Goal: Transaction & Acquisition: Purchase product/service

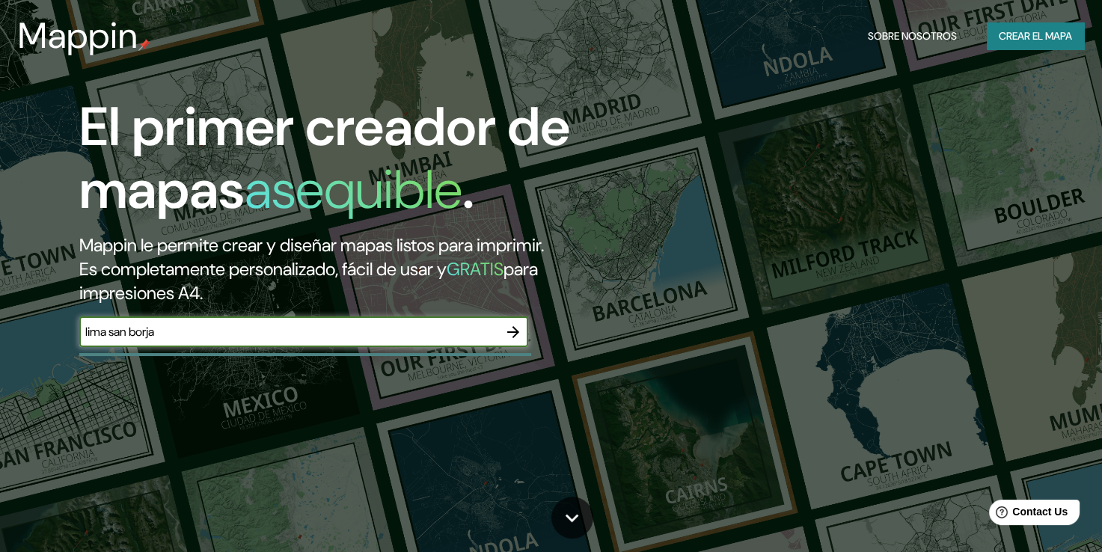
type input "lima san borja"
click at [504, 330] on icon "button" at bounding box center [513, 332] width 18 height 18
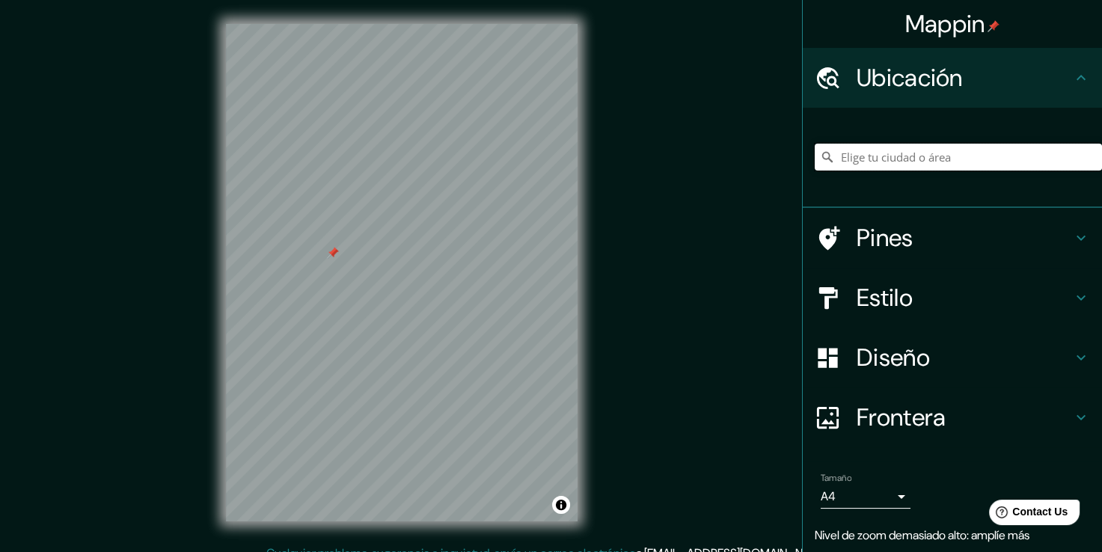
click at [939, 153] on input "Elige tu ciudad o área" at bounding box center [957, 157] width 287 height 27
type input "Limatambo, [GEOGRAPHIC_DATA], [GEOGRAPHIC_DATA], [GEOGRAPHIC_DATA]"
click at [589, 276] on div "© Mapbox © OpenStreetMap Improve this map" at bounding box center [401, 272] width 399 height 544
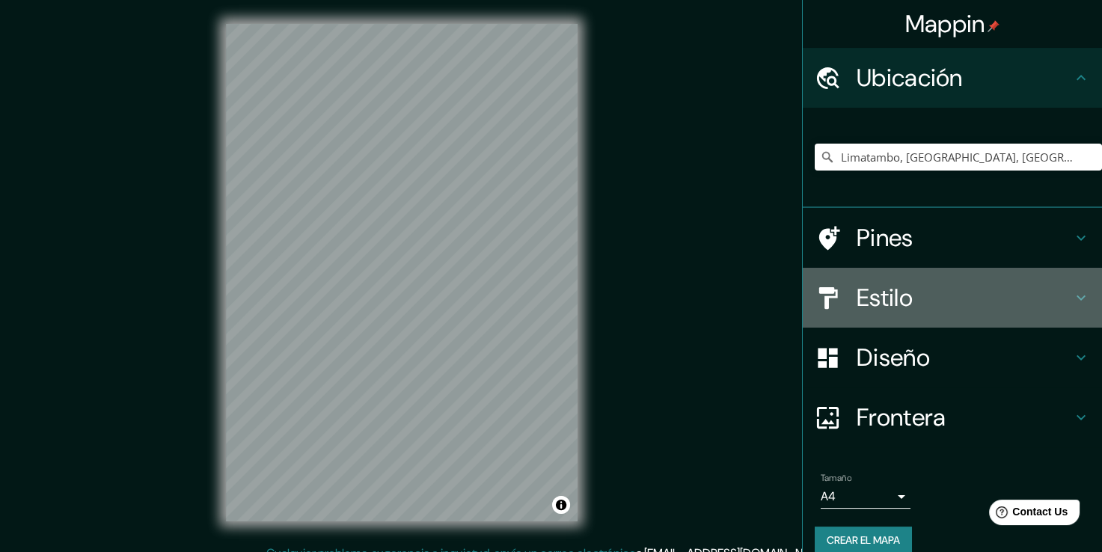
click at [835, 302] on div at bounding box center [835, 298] width 42 height 26
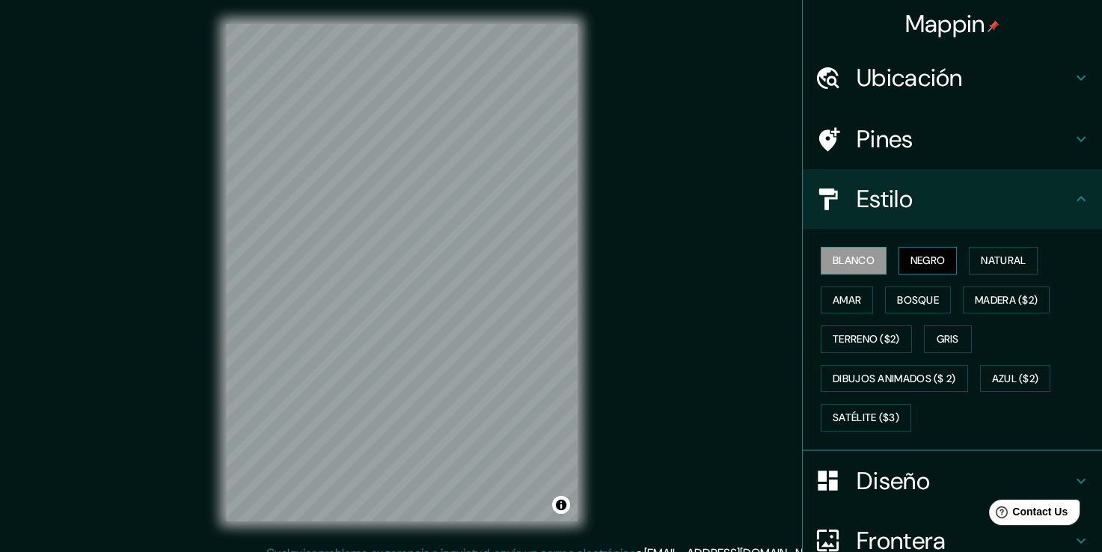
click at [910, 260] on font "Negro" at bounding box center [927, 260] width 35 height 19
click at [856, 319] on div "Blanco Negro Natural Amar Bosque Madera ($2) Terreno ($2) Gris Dibujos animados…" at bounding box center [957, 339] width 287 height 197
click at [850, 317] on div "Blanco Negro Natural Amar Bosque Madera ($2) Terreno ($2) Gris Dibujos animados…" at bounding box center [957, 339] width 287 height 197
click at [850, 316] on div "Blanco Negro Natural Amar Bosque Madera ($2) Terreno ($2) Gris Dibujos animados…" at bounding box center [957, 339] width 287 height 197
drag, startPoint x: 850, startPoint y: 316, endPoint x: 839, endPoint y: 306, distance: 14.8
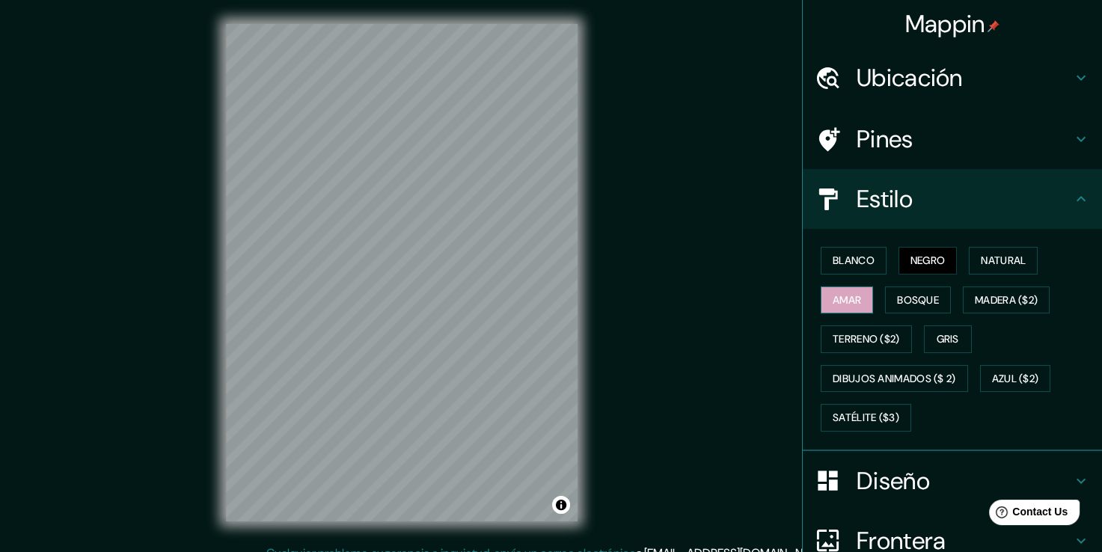
click at [839, 306] on font "Amar" at bounding box center [846, 300] width 28 height 19
drag, startPoint x: 839, startPoint y: 306, endPoint x: 912, endPoint y: 299, distance: 73.6
click at [912, 299] on font "Bosque" at bounding box center [918, 300] width 42 height 19
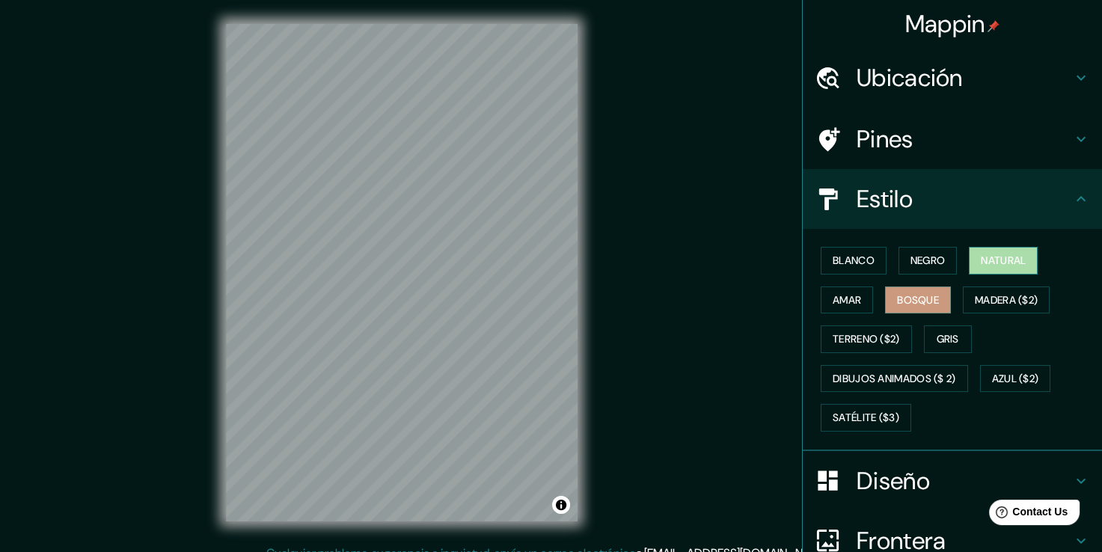
click at [987, 266] on font "Natural" at bounding box center [1002, 260] width 45 height 19
click at [925, 257] on font "Negro" at bounding box center [927, 260] width 35 height 19
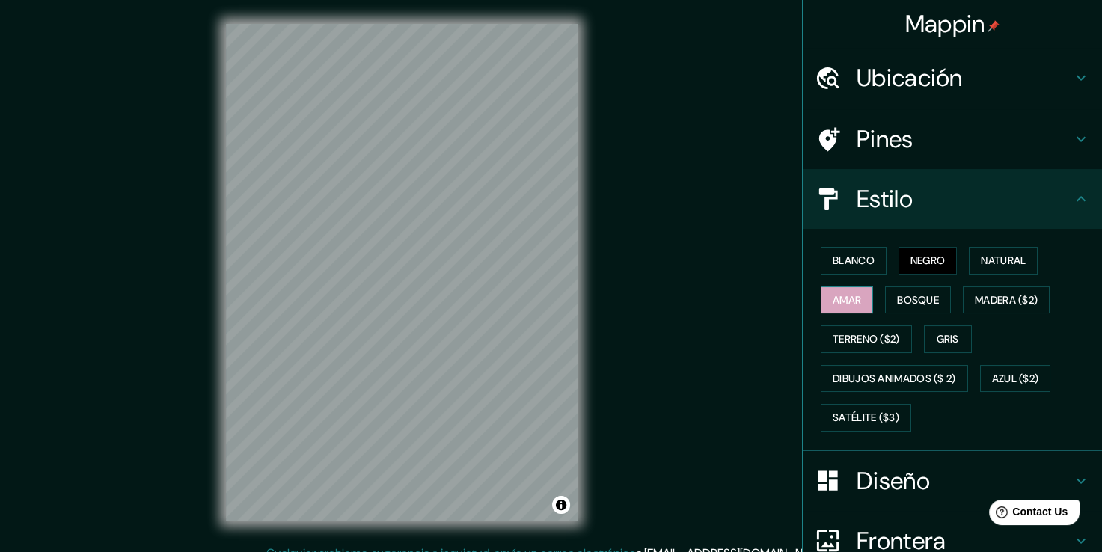
click at [852, 301] on button "Amar" at bounding box center [846, 300] width 52 height 28
click at [856, 346] on font "Terreno ($2)" at bounding box center [865, 339] width 67 height 19
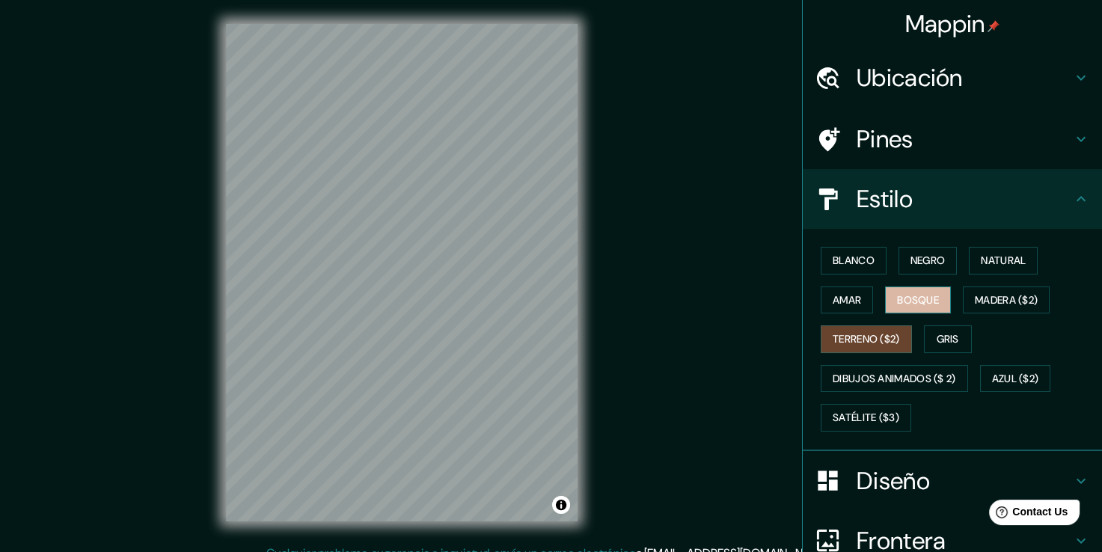
click at [905, 295] on font "Bosque" at bounding box center [918, 300] width 42 height 19
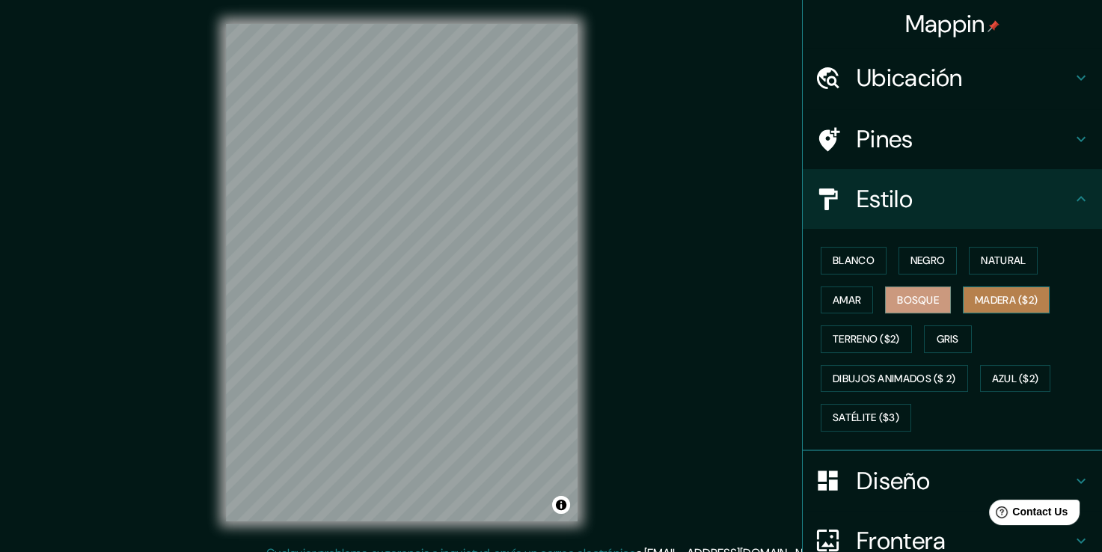
click at [995, 291] on font "Madera ($2)" at bounding box center [1006, 300] width 63 height 19
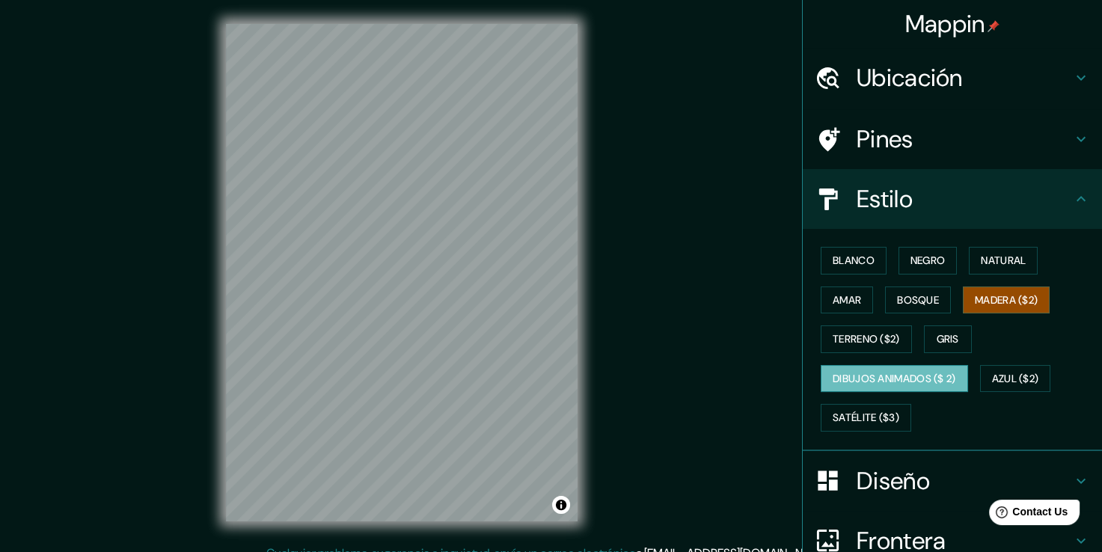
click at [857, 373] on font "Dibujos animados ($ 2)" at bounding box center [893, 378] width 123 height 19
click at [1010, 377] on font "Azul ($2)" at bounding box center [1015, 378] width 47 height 19
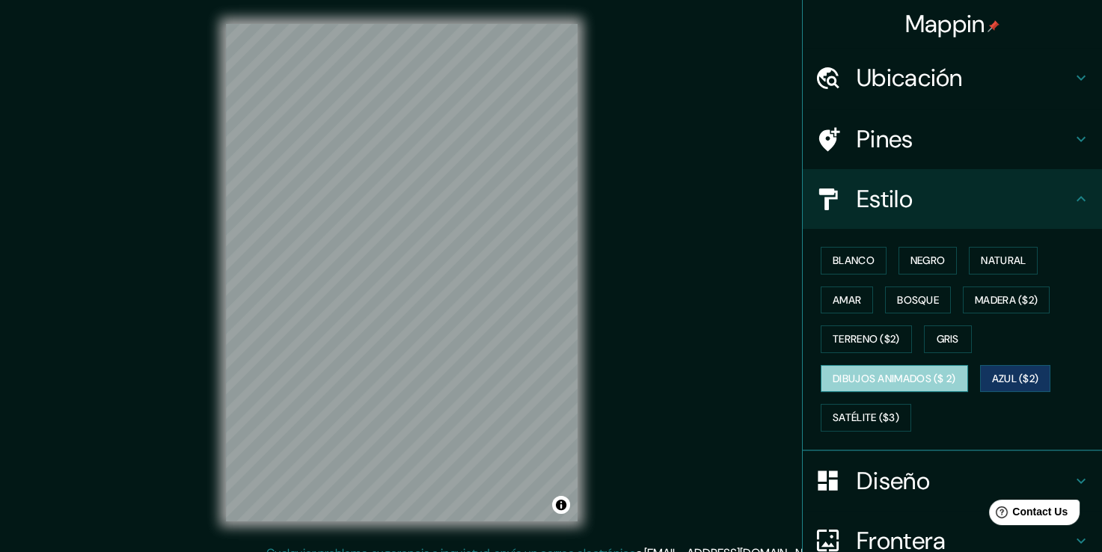
click at [930, 378] on font "Dibujos animados ($ 2)" at bounding box center [893, 378] width 123 height 19
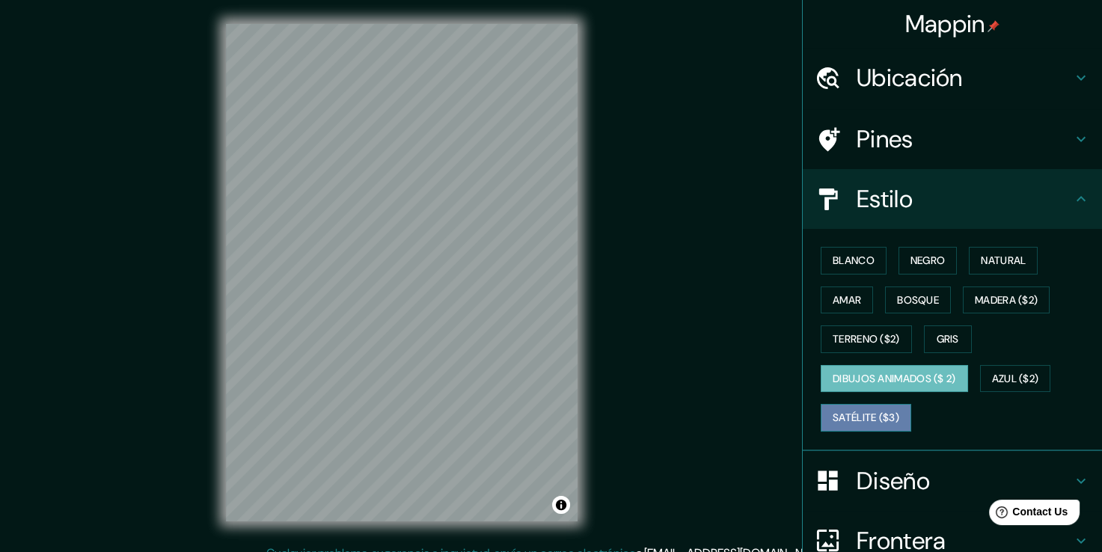
click at [855, 423] on font "Satélite ($3)" at bounding box center [865, 417] width 67 height 19
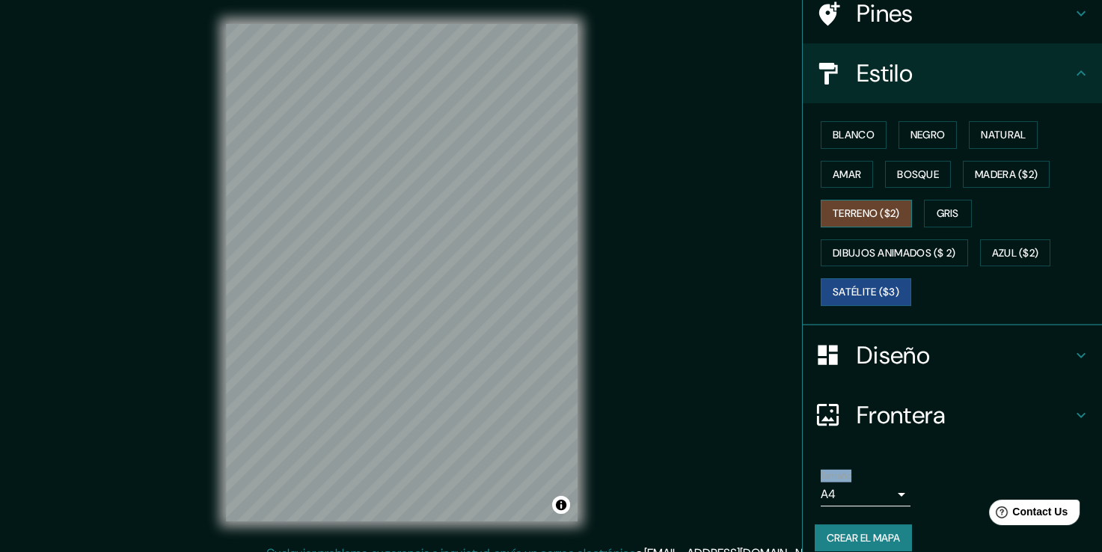
scroll to position [140, 0]
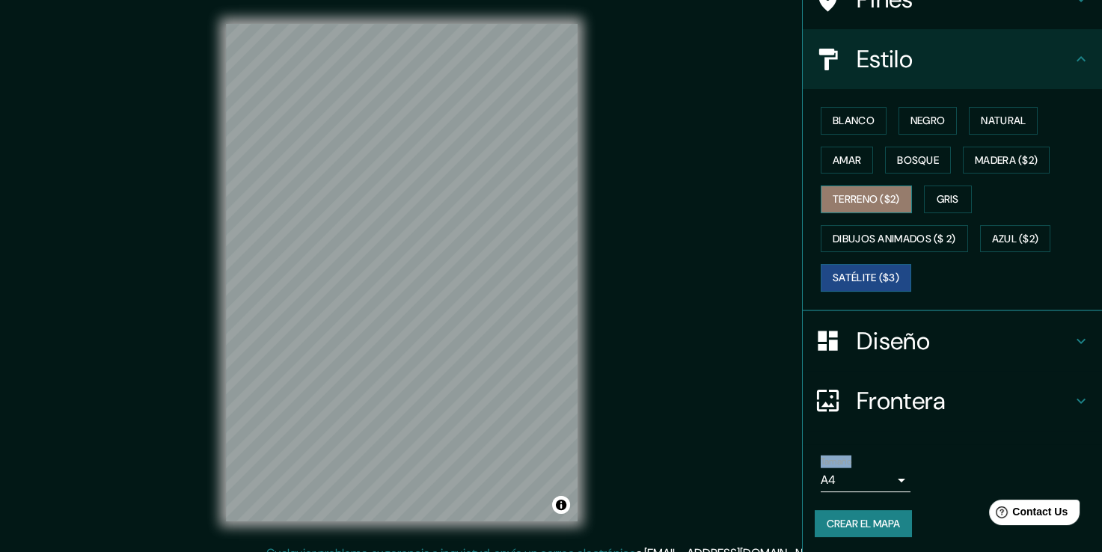
click at [863, 198] on font "Terreno ($2)" at bounding box center [865, 199] width 67 height 19
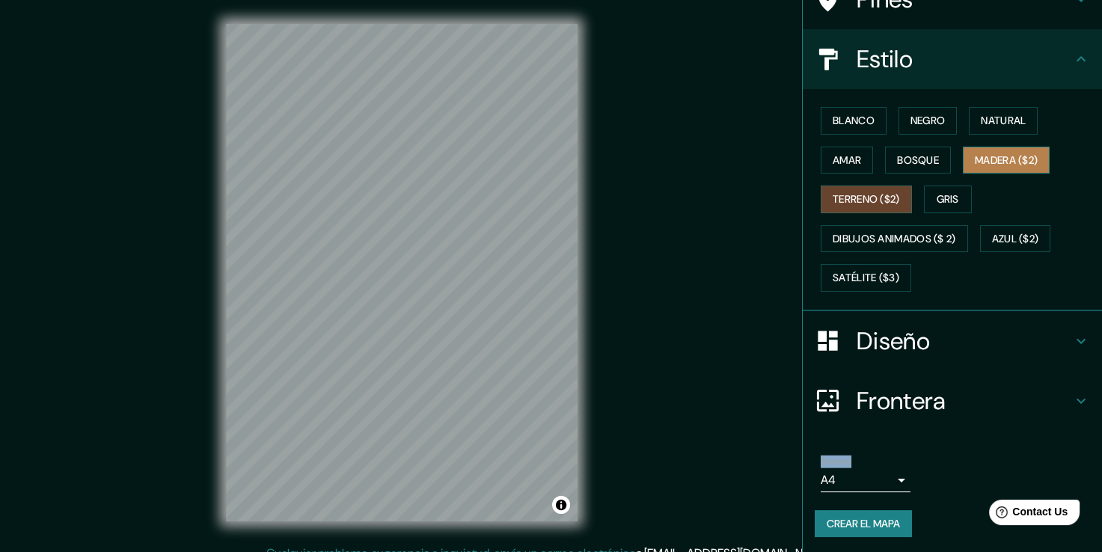
click at [986, 158] on font "Madera ($2)" at bounding box center [1006, 160] width 63 height 19
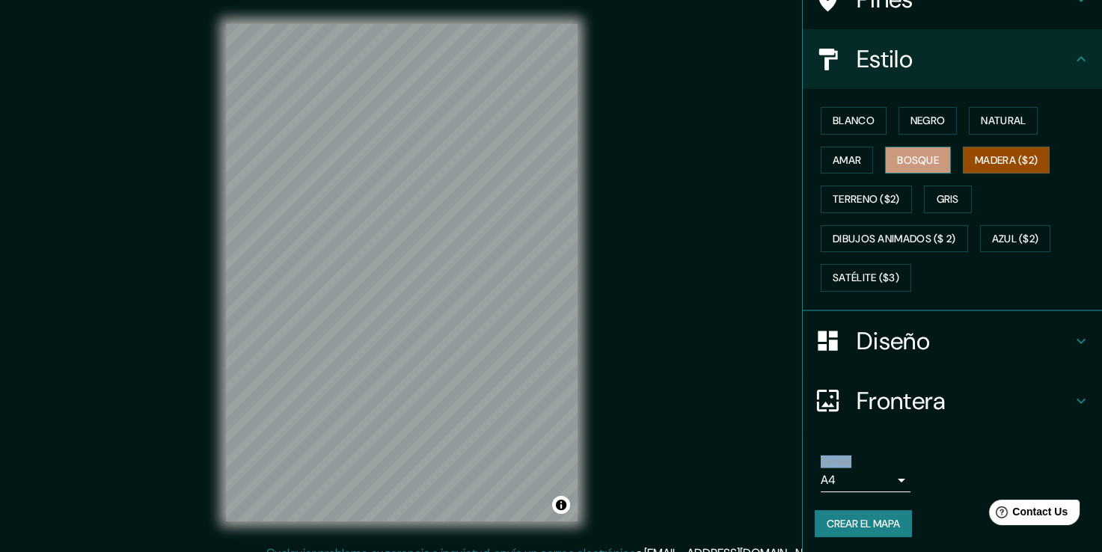
click at [915, 162] on font "Bosque" at bounding box center [918, 160] width 42 height 19
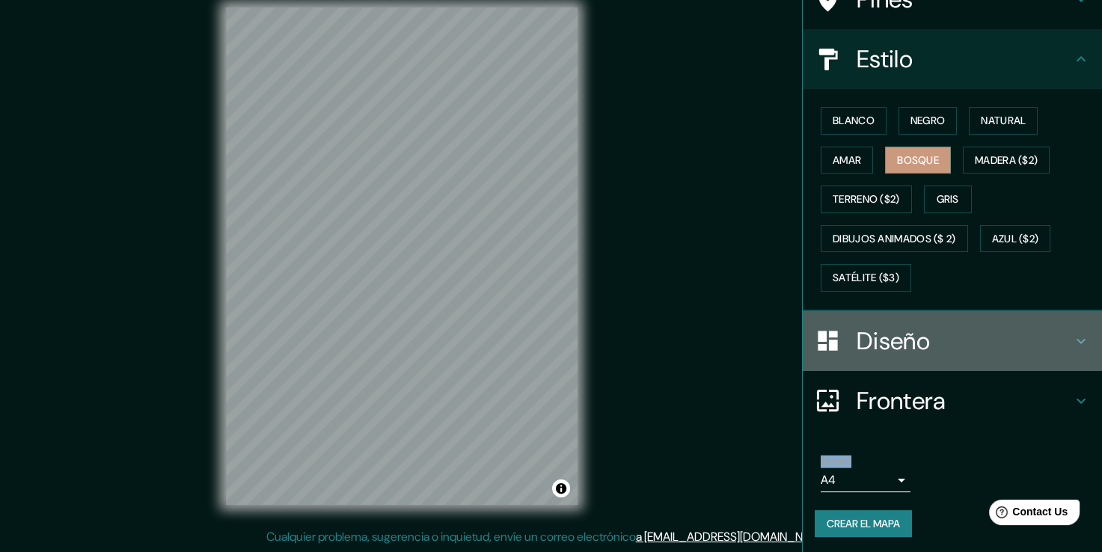
click at [868, 336] on h4 "Diseño" at bounding box center [963, 341] width 215 height 30
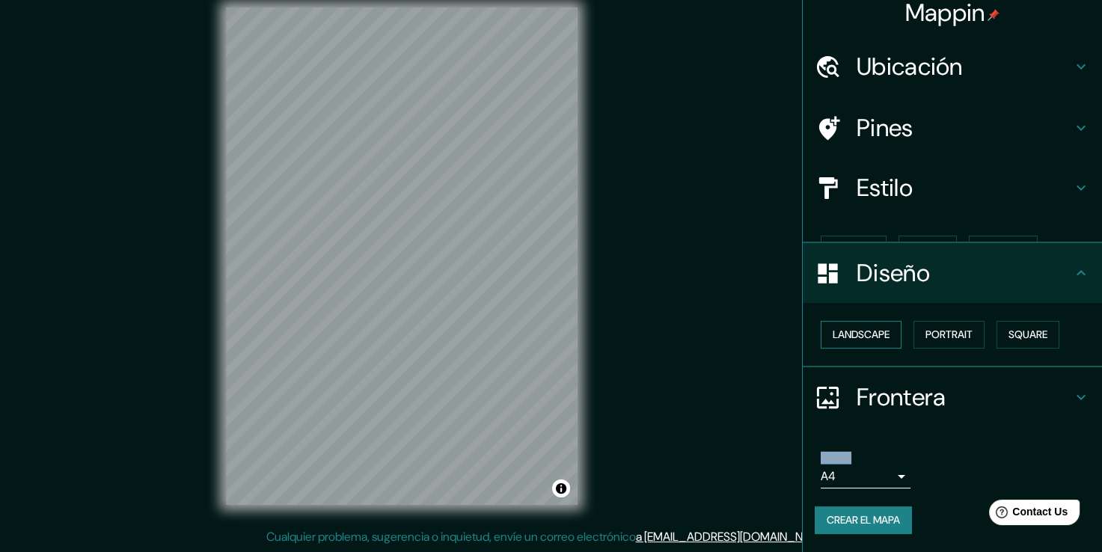
scroll to position [0, 0]
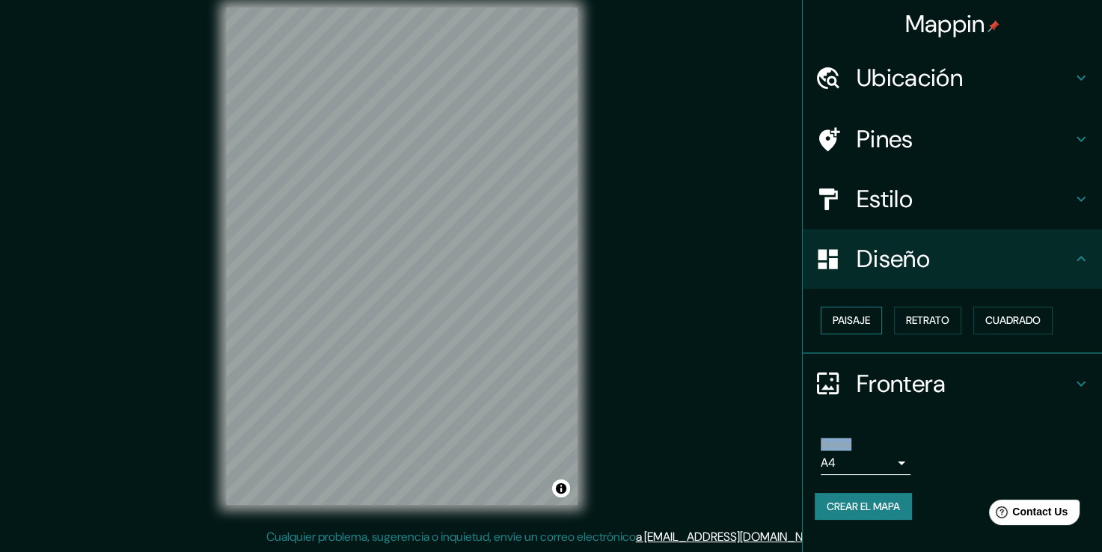
click at [853, 322] on font "Paisaje" at bounding box center [850, 320] width 37 height 19
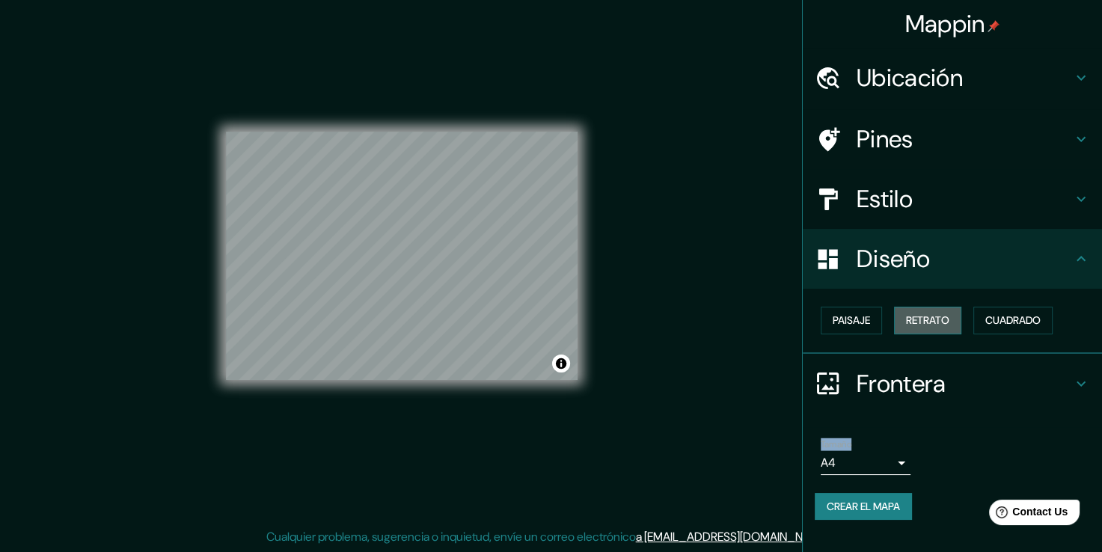
click at [927, 319] on font "Retrato" at bounding box center [927, 320] width 43 height 19
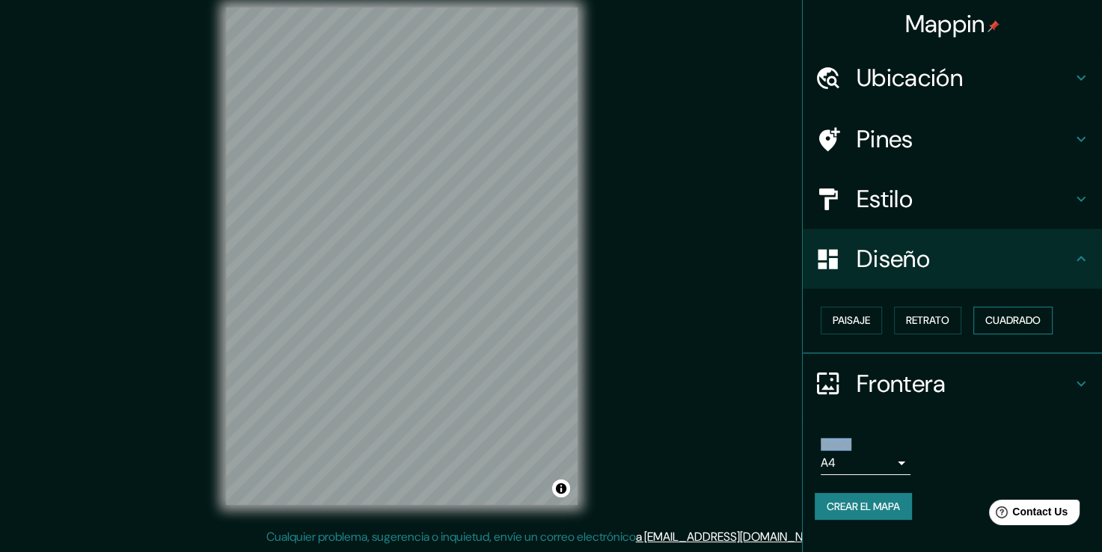
click at [1006, 319] on font "Cuadrado" at bounding box center [1012, 320] width 55 height 19
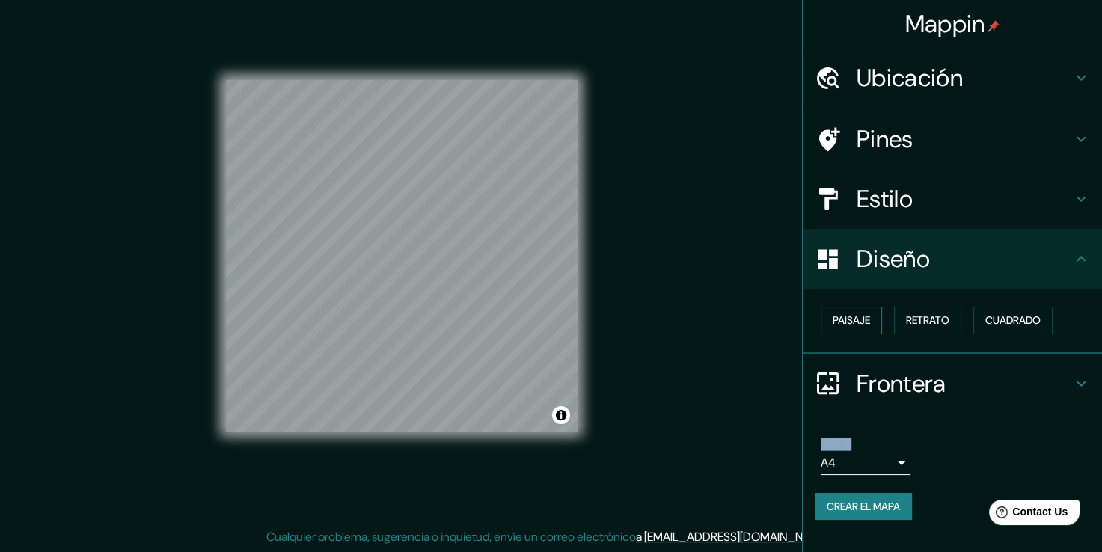
click at [859, 331] on button "Paisaje" at bounding box center [850, 321] width 61 height 28
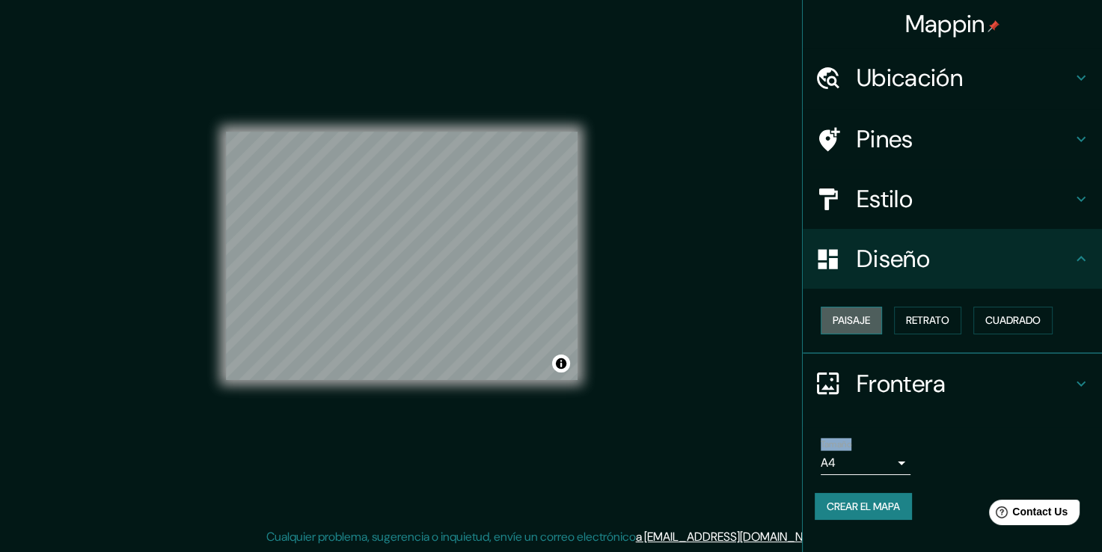
click at [859, 331] on button "Paisaje" at bounding box center [850, 321] width 61 height 28
drag, startPoint x: 859, startPoint y: 331, endPoint x: 924, endPoint y: 311, distance: 68.6
click at [924, 311] on font "Retrato" at bounding box center [927, 320] width 43 height 19
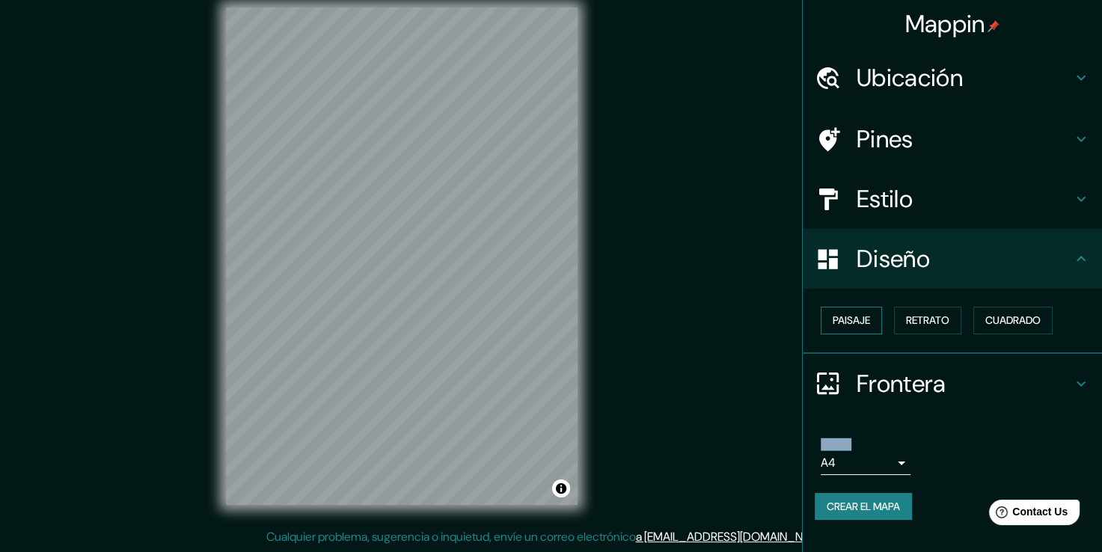
click at [841, 311] on font "Paisaje" at bounding box center [850, 320] width 37 height 19
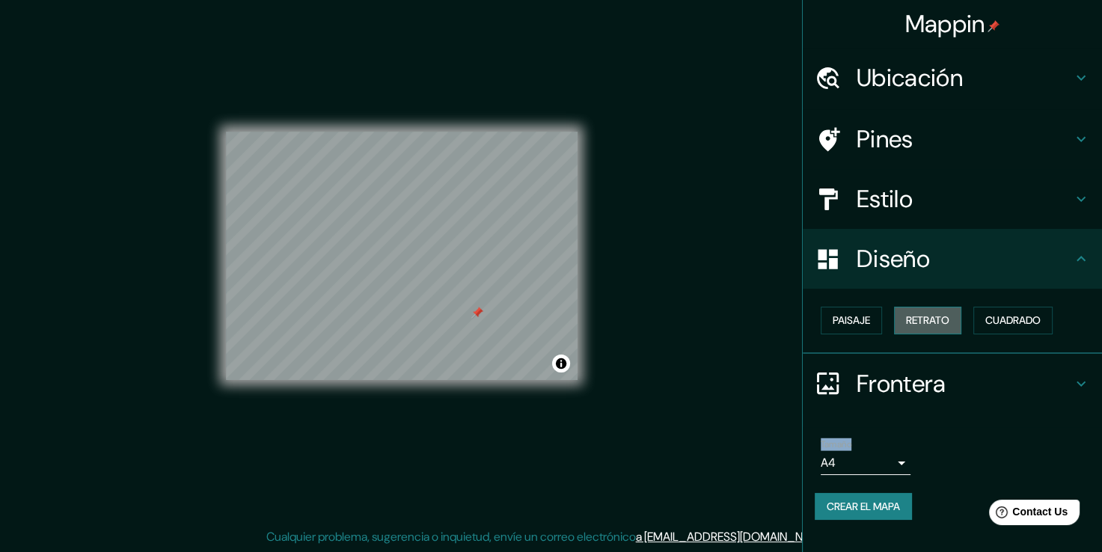
click at [912, 313] on font "Retrato" at bounding box center [927, 320] width 43 height 19
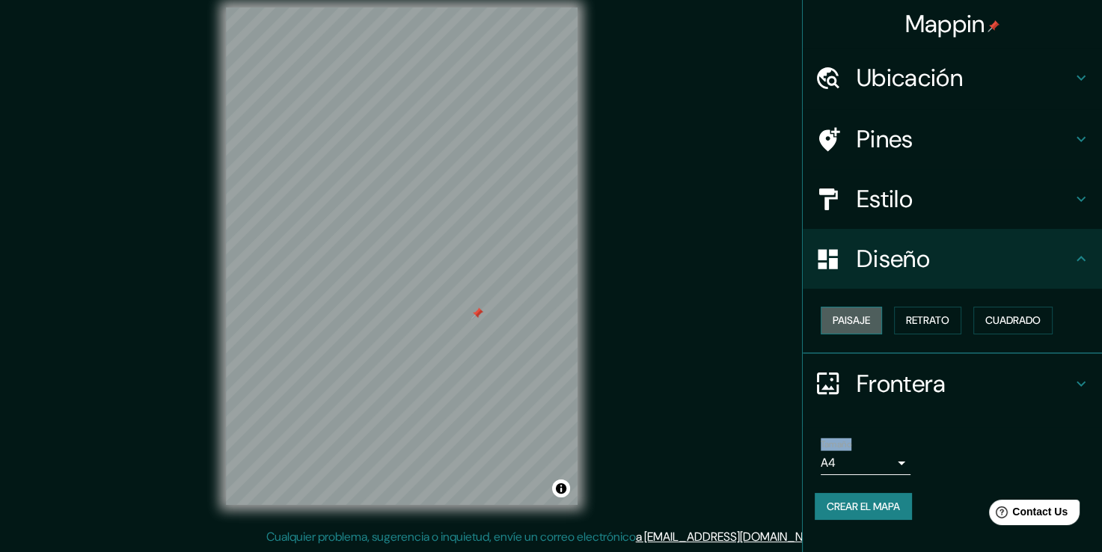
click at [868, 316] on font "Paisaje" at bounding box center [850, 320] width 37 height 19
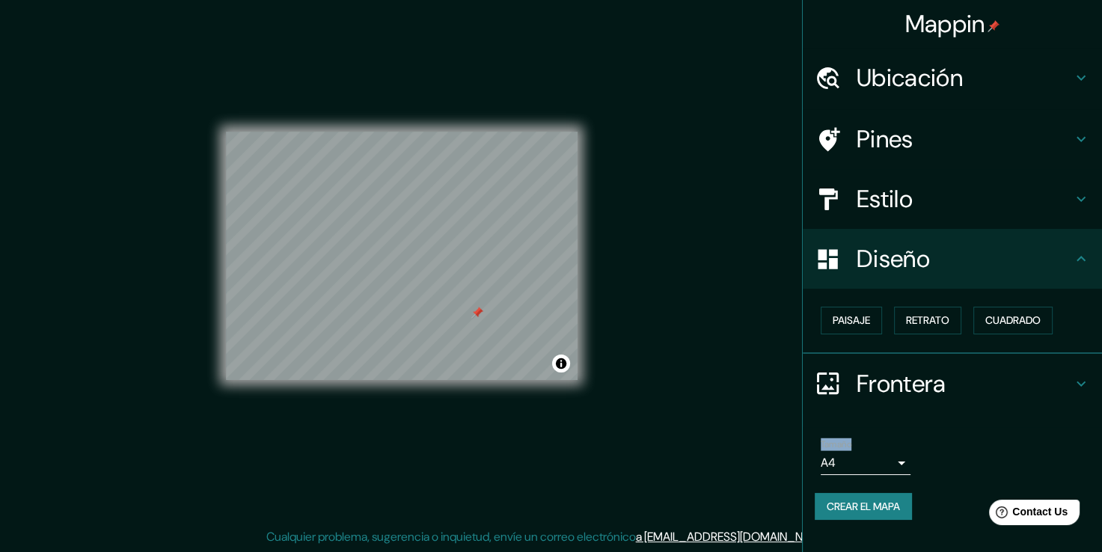
click at [1072, 265] on icon at bounding box center [1081, 259] width 18 height 18
click at [902, 405] on div "Frontera" at bounding box center [951, 384] width 299 height 60
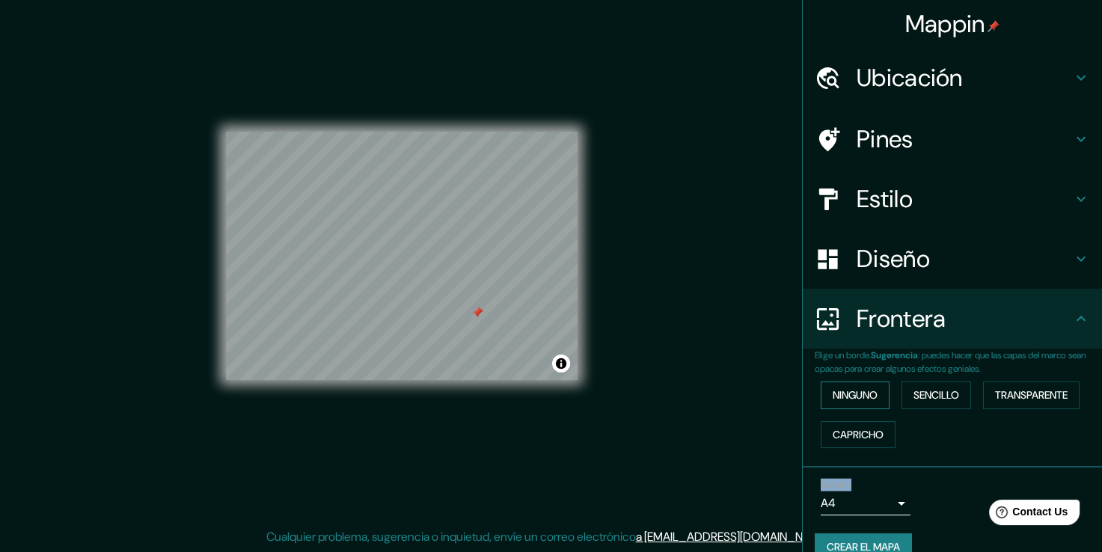
click at [848, 405] on button "Ninguno" at bounding box center [854, 395] width 69 height 28
click at [948, 396] on font "Sencillo" at bounding box center [936, 395] width 46 height 19
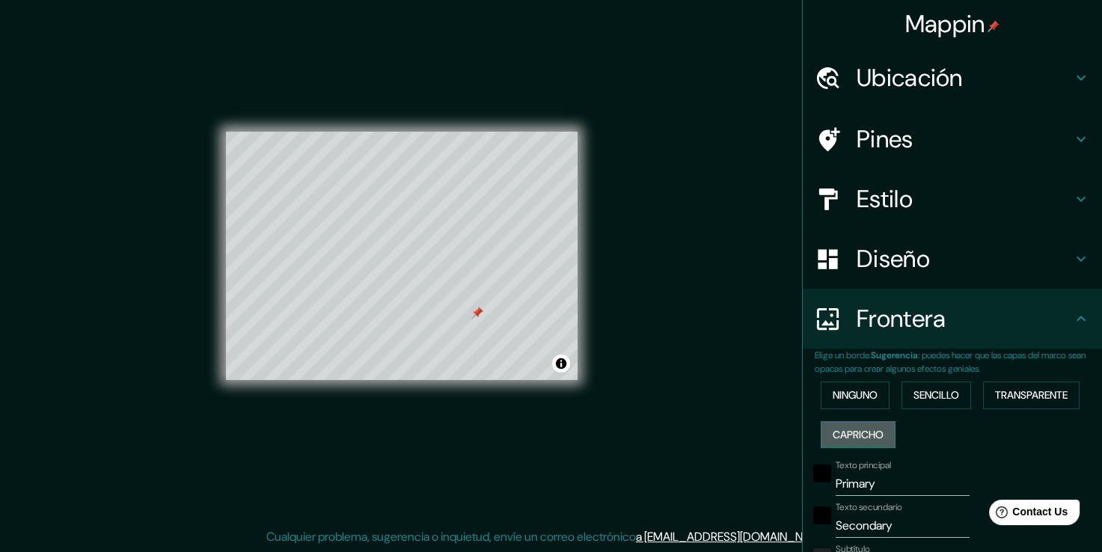
click at [848, 430] on font "Capricho" at bounding box center [857, 435] width 51 height 19
click at [853, 405] on button "Ninguno" at bounding box center [854, 395] width 69 height 28
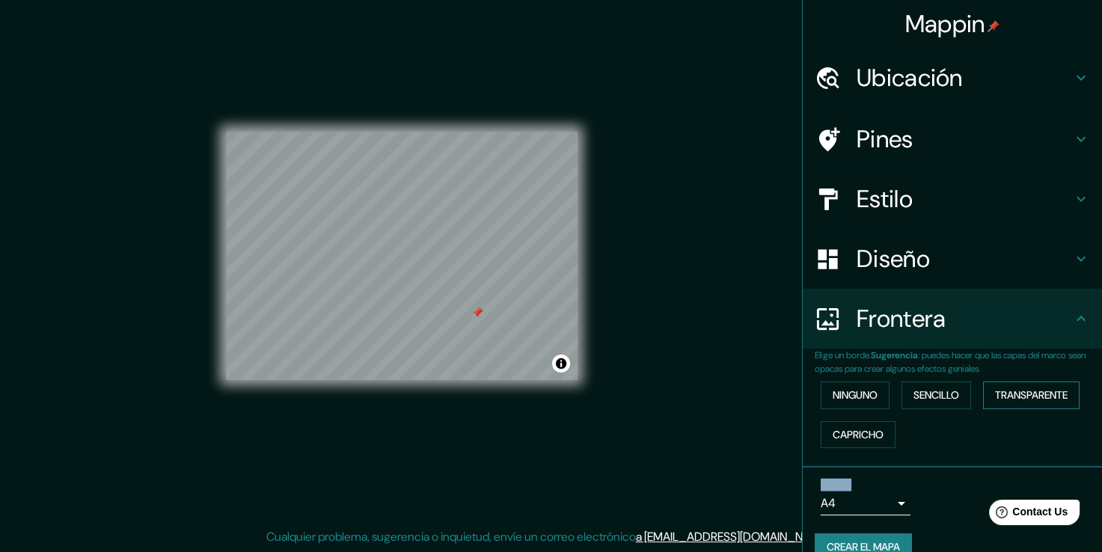
click at [1043, 391] on font "Transparente" at bounding box center [1031, 395] width 73 height 19
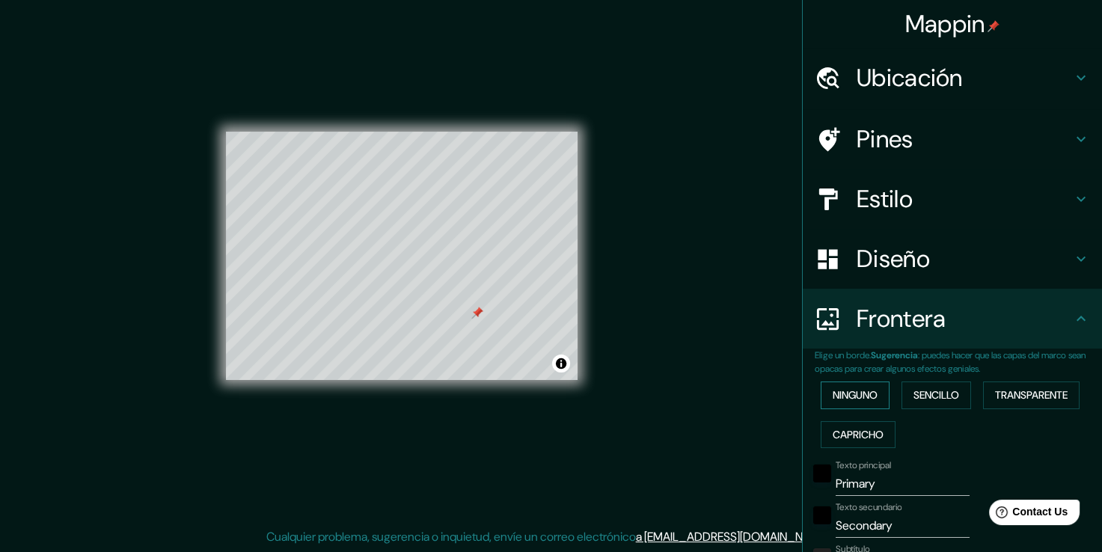
click at [853, 400] on font "Ninguno" at bounding box center [854, 395] width 45 height 19
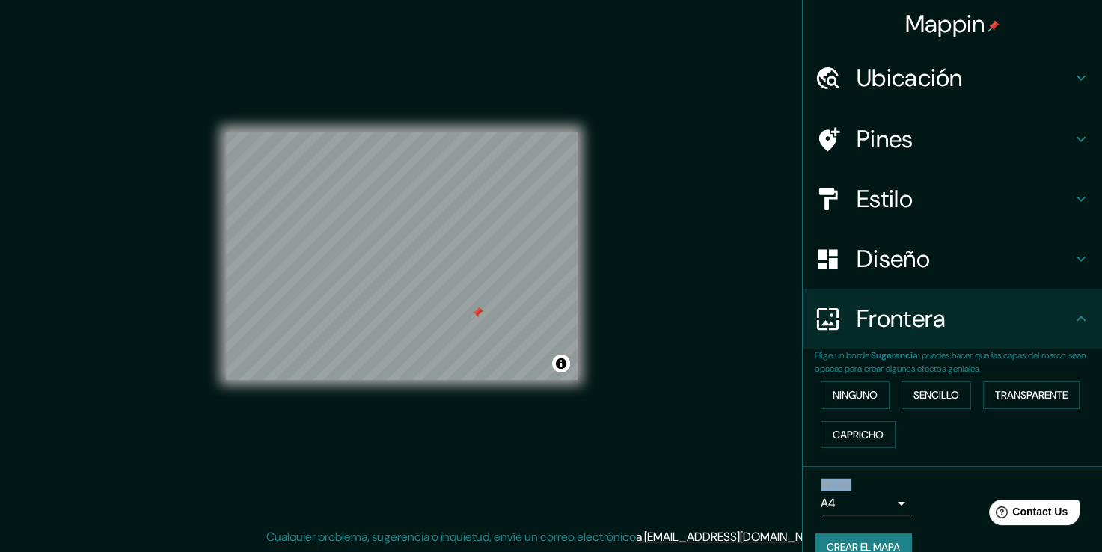
scroll to position [25, 0]
